Goal: Transaction & Acquisition: Purchase product/service

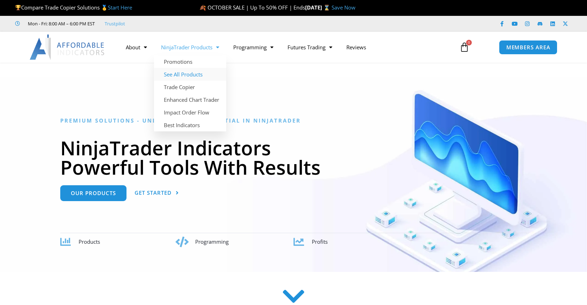
click at [198, 74] on link "See All Products" at bounding box center [190, 74] width 72 height 13
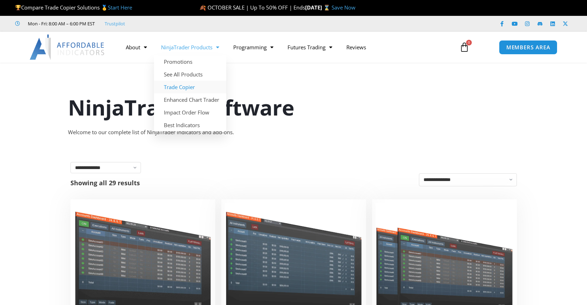
click at [182, 87] on link "Trade Copier" at bounding box center [190, 87] width 72 height 13
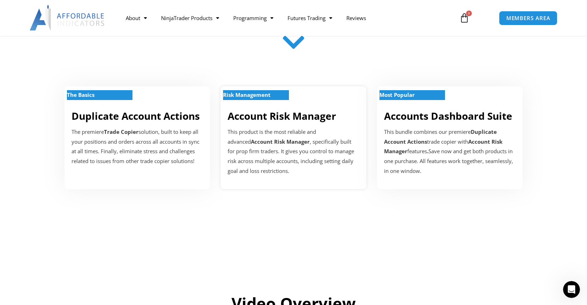
scroll to position [224, 0]
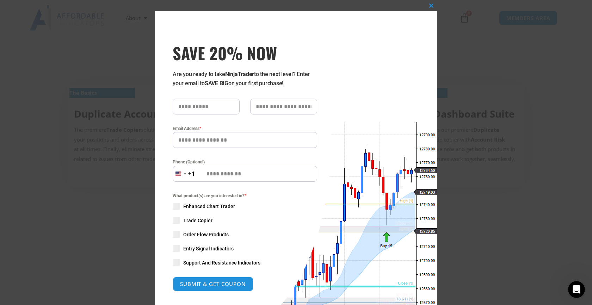
click at [538, 84] on div "Close this module SAVE 20% NOW Are you ready to take NinjaTrader to the next le…" at bounding box center [296, 152] width 592 height 305
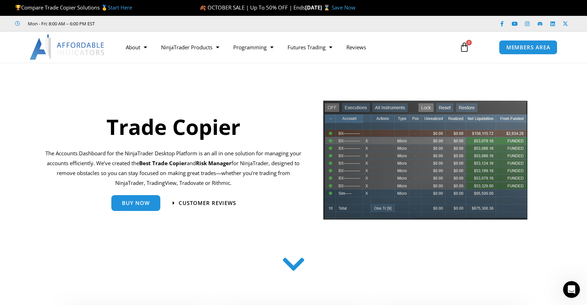
scroll to position [0, 0]
